Goal: Find specific fact: Find specific fact

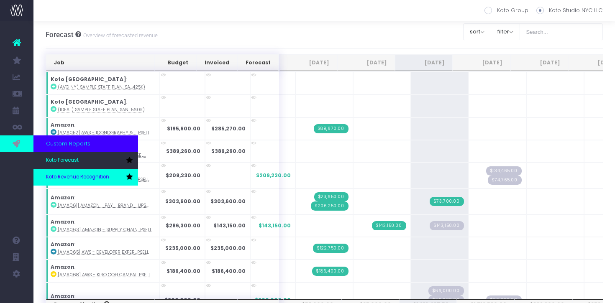
click at [53, 178] on span "Koto Revenue Recognition" at bounding box center [77, 177] width 63 height 8
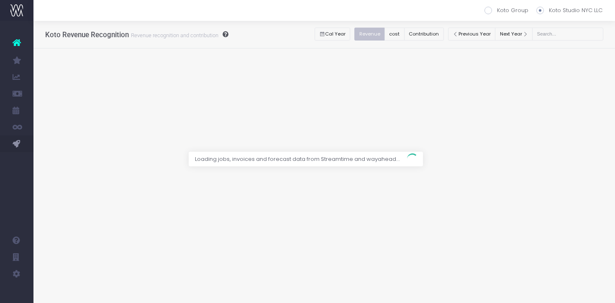
click at [560, 31] on div at bounding box center [307, 151] width 615 height 303
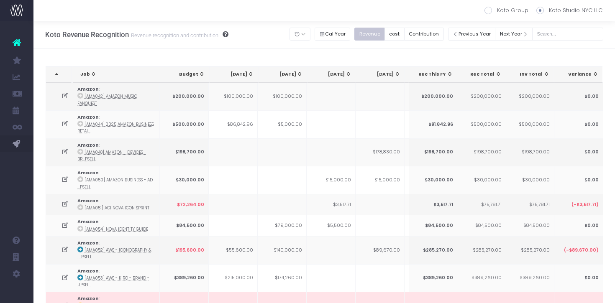
click at [591, 41] on div "Previous Year Next Year" at bounding box center [525, 34] width 155 height 17
click at [591, 37] on input "text" at bounding box center [567, 34] width 71 height 13
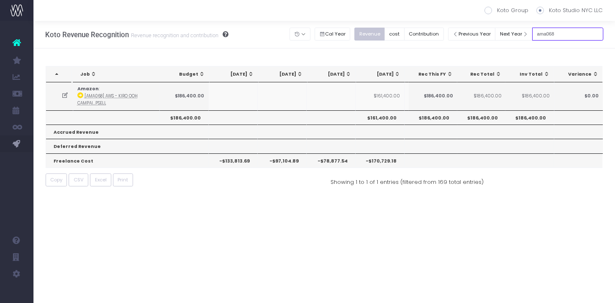
type input "ama068"
